Goal: Use online tool/utility: Utilize a website feature to perform a specific function

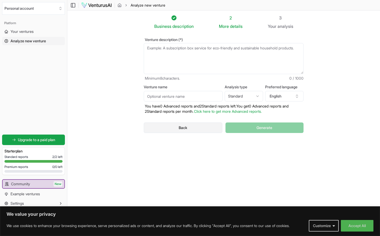
click at [174, 129] on button "Back" at bounding box center [183, 127] width 79 height 11
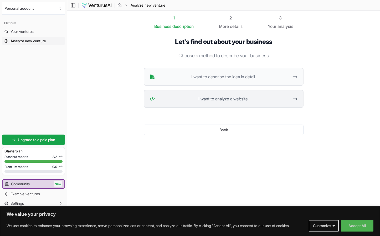
click at [198, 95] on button "I want to analyze a website" at bounding box center [224, 99] width 160 height 18
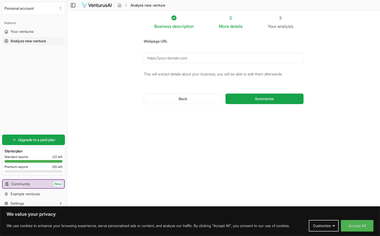
click at [158, 58] on input "Webpage URL" at bounding box center [224, 58] width 160 height 11
paste input "[URL][DOMAIN_NAME]"
type input "[URL][DOMAIN_NAME]"
click at [268, 100] on span "Summarize" at bounding box center [264, 98] width 19 height 5
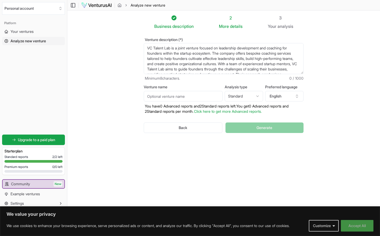
click at [353, 227] on button "Accept All" at bounding box center [357, 226] width 33 height 12
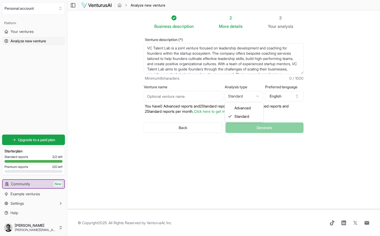
click at [244, 99] on html "We value your privacy We use cookies to enhance your browsing experience, serve…" at bounding box center [190, 118] width 380 height 236
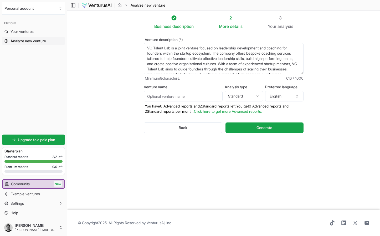
click at [334, 103] on section "Business description 2 More details 3 Your analysis Venture description (*) VC …" at bounding box center [223, 110] width 313 height 199
click at [189, 96] on input "Venture name" at bounding box center [183, 96] width 79 height 11
type input "v"
type input "Vc Talent Lab"
click at [261, 128] on span "Generate" at bounding box center [264, 127] width 16 height 5
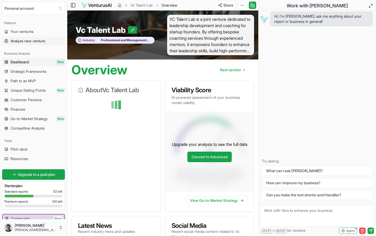
click at [39, 38] on link "Analyze new venture" at bounding box center [33, 41] width 63 height 8
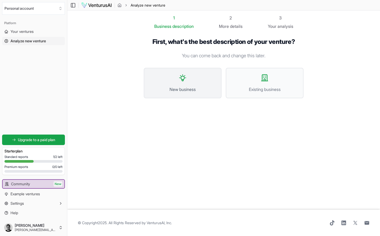
click at [178, 78] on button "New business" at bounding box center [183, 83] width 78 height 30
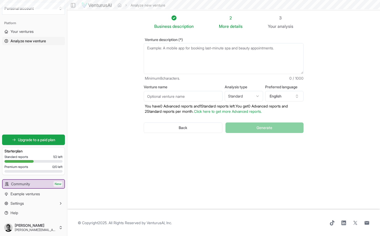
click at [187, 67] on textarea "Venture description (*)" at bounding box center [224, 58] width 160 height 31
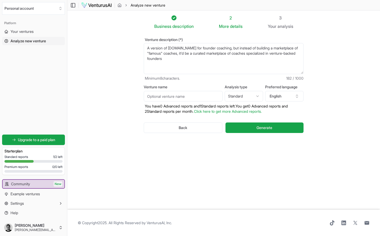
type textarea "A version of [DOMAIN_NAME] for founder coaching, but instead of building a mark…"
click at [190, 94] on input "Venture name" at bounding box center [183, 96] width 79 height 11
click at [170, 94] on input "Founder" at bounding box center [183, 96] width 79 height 11
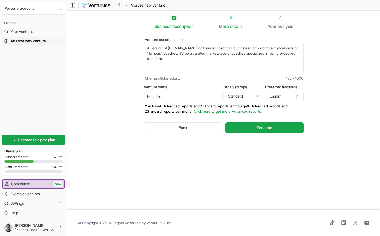
paste input "[DOMAIN_NAME]"
type input "[DOMAIN_NAME]"
click at [247, 127] on button "Generate" at bounding box center [264, 127] width 78 height 11
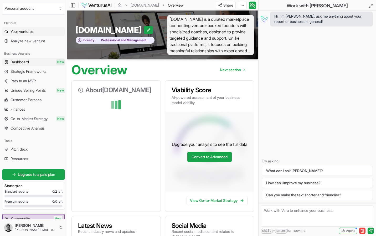
click at [33, 33] on span "Your ventures" at bounding box center [22, 31] width 23 height 5
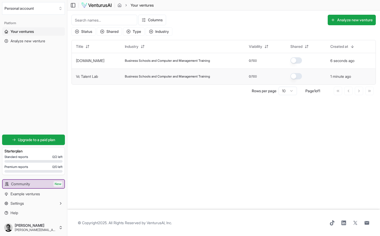
click at [158, 74] on td "Business Schools and Computer and Management Training" at bounding box center [183, 77] width 124 height 16
click at [210, 75] on span "Business Schools and Computer and Management Training" at bounding box center [167, 76] width 85 height 4
click at [339, 76] on button "1 minute ago" at bounding box center [340, 76] width 21 height 5
click at [89, 78] on link "Vc Talent Lab" at bounding box center [87, 76] width 22 height 4
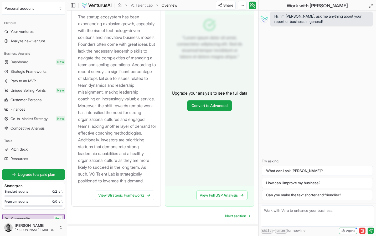
scroll to position [675, 0]
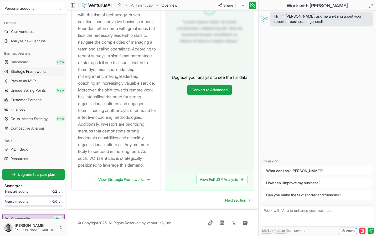
click at [41, 71] on span "Strategic Frameworks" at bounding box center [29, 71] width 36 height 5
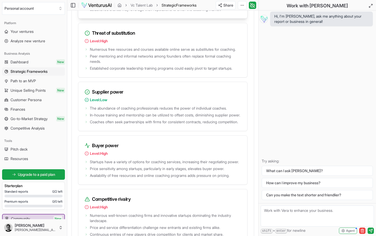
scroll to position [1194, 0]
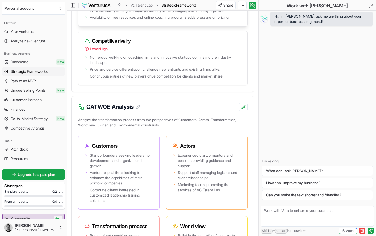
click at [124, 6] on span "Startups have a variety of options for coaching services, increasing their nego…" at bounding box center [164, 3] width 149 height 5
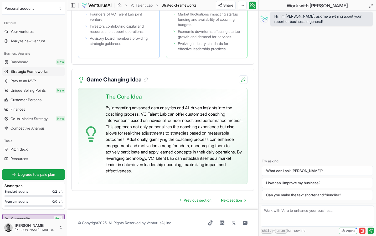
scroll to position [1550, 0]
click at [164, 130] on p "By integrating advanced data analytics and AI-driven insights into the coaching…" at bounding box center [174, 139] width 137 height 69
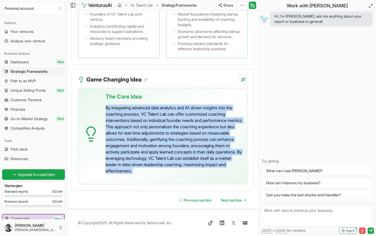
click at [164, 130] on p "By integrating advanced data analytics and AI-driven insights into the coaching…" at bounding box center [174, 139] width 137 height 69
copy div "By integrating advanced data analytics and AI-driven insights into the coaching…"
click at [140, 143] on p "By integrating advanced data analytics and AI-driven insights into the coaching…" at bounding box center [174, 139] width 137 height 69
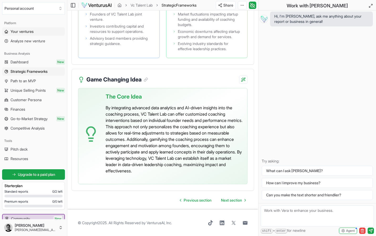
click at [41, 30] on link "Your ventures" at bounding box center [33, 31] width 63 height 8
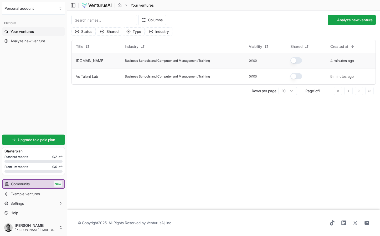
click at [166, 61] on span "Business Schools and Computer and Management Training" at bounding box center [167, 61] width 85 height 4
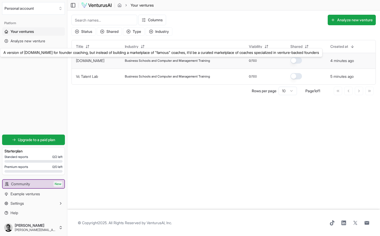
click at [104, 59] on link "[DOMAIN_NAME]" at bounding box center [90, 60] width 28 height 4
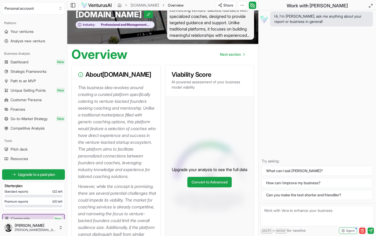
scroll to position [21, 0]
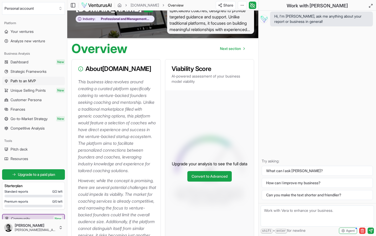
click at [34, 83] on span "Path to an MVP" at bounding box center [23, 80] width 25 height 5
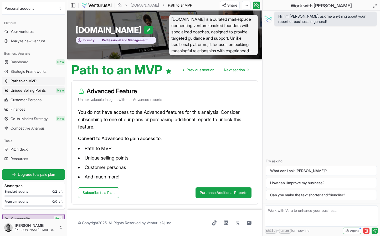
click at [29, 92] on span "Unique Selling Points" at bounding box center [28, 90] width 35 height 5
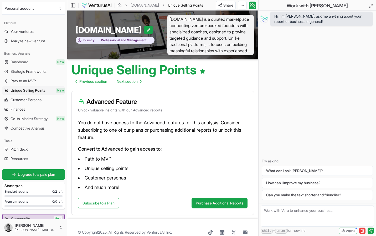
click at [39, 90] on span "Unique Selling Points" at bounding box center [28, 90] width 35 height 5
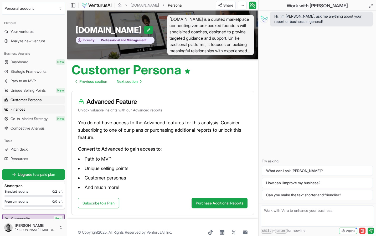
click at [35, 113] on link "Finances" at bounding box center [33, 109] width 63 height 8
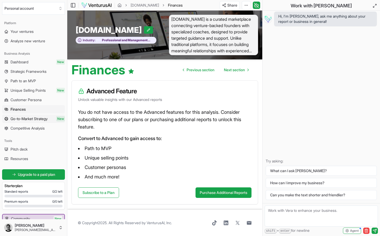
click at [36, 121] on span "Go-to-Market Strategy" at bounding box center [29, 118] width 37 height 5
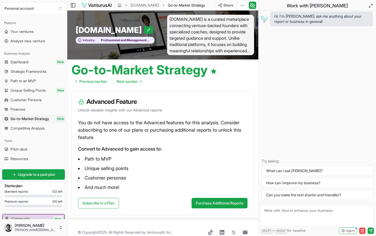
click at [37, 131] on span "Competitive Analysis" at bounding box center [28, 128] width 34 height 5
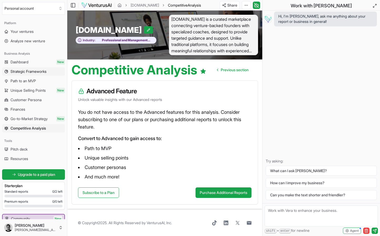
click at [34, 73] on span "Strategic Frameworks" at bounding box center [29, 71] width 36 height 5
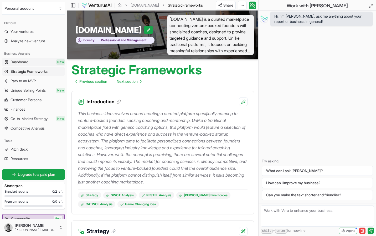
click at [32, 61] on link "Dashboard New" at bounding box center [33, 62] width 63 height 8
